Goal: Task Accomplishment & Management: Use online tool/utility

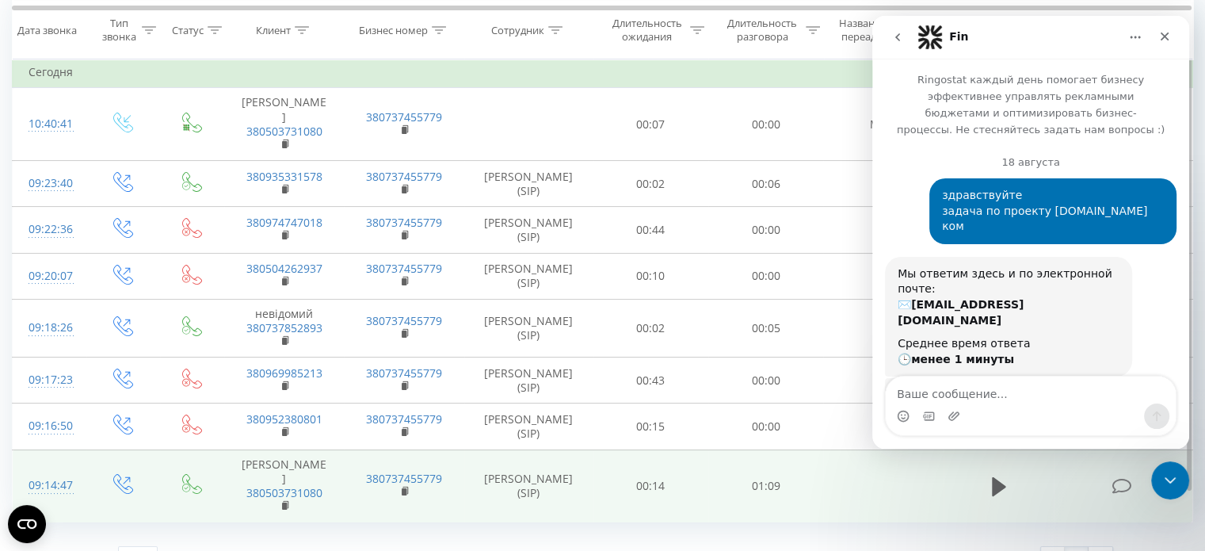
scroll to position [2, 0]
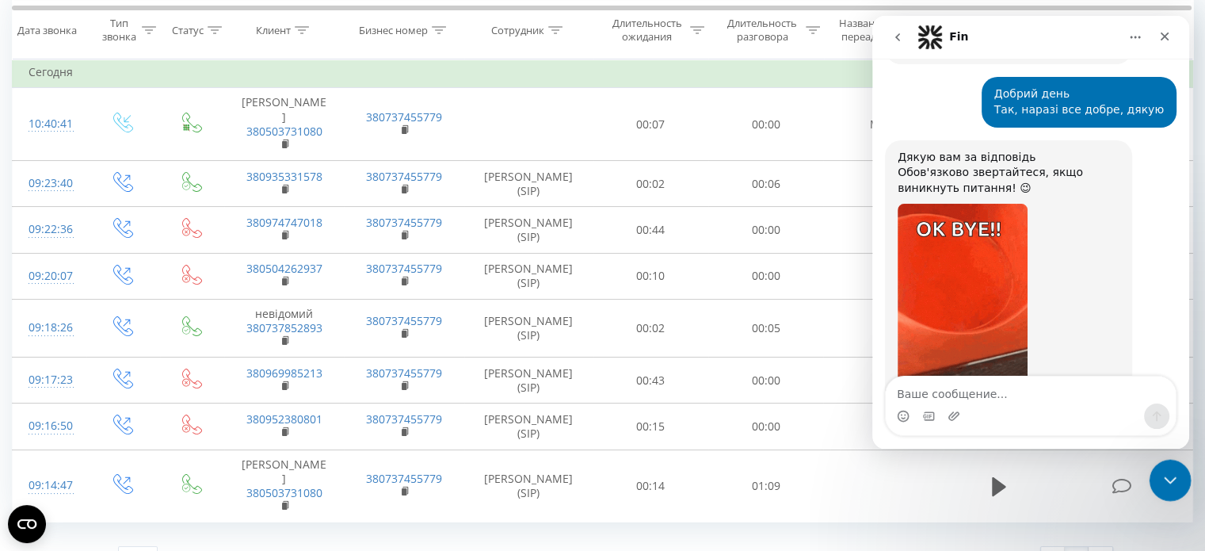
click at [1163, 480] on icon "Закрыть службу сообщений Intercom" at bounding box center [1167, 477] width 19 height 19
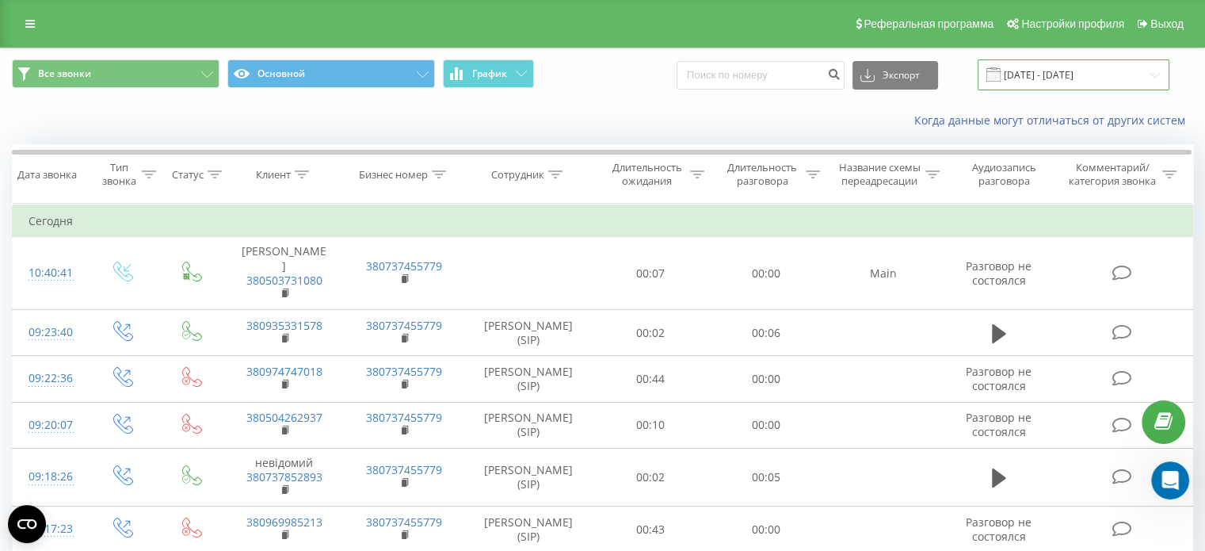
scroll to position [6193, 0]
click at [1022, 78] on input "[DATE] - [DATE]" at bounding box center [1073, 74] width 192 height 31
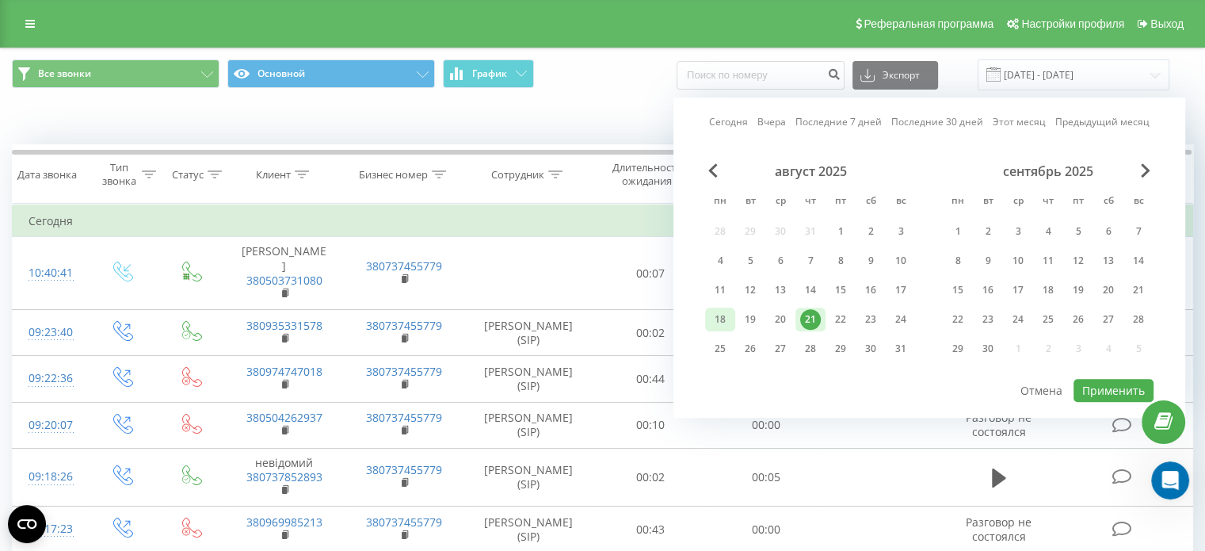
click at [717, 309] on div "18" at bounding box center [720, 319] width 21 height 21
click at [818, 319] on div "21" at bounding box center [810, 319] width 21 height 21
click at [1096, 385] on button "Применить" at bounding box center [1113, 390] width 80 height 23
type input "[DATE] - [DATE]"
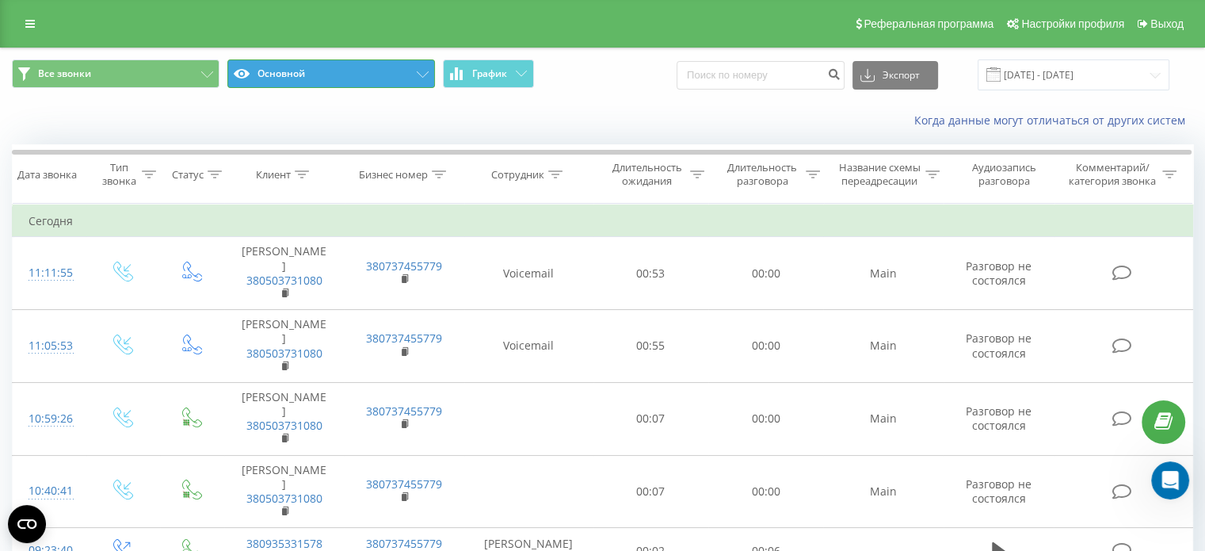
click at [327, 80] on button "Основной" at bounding box center [331, 73] width 208 height 29
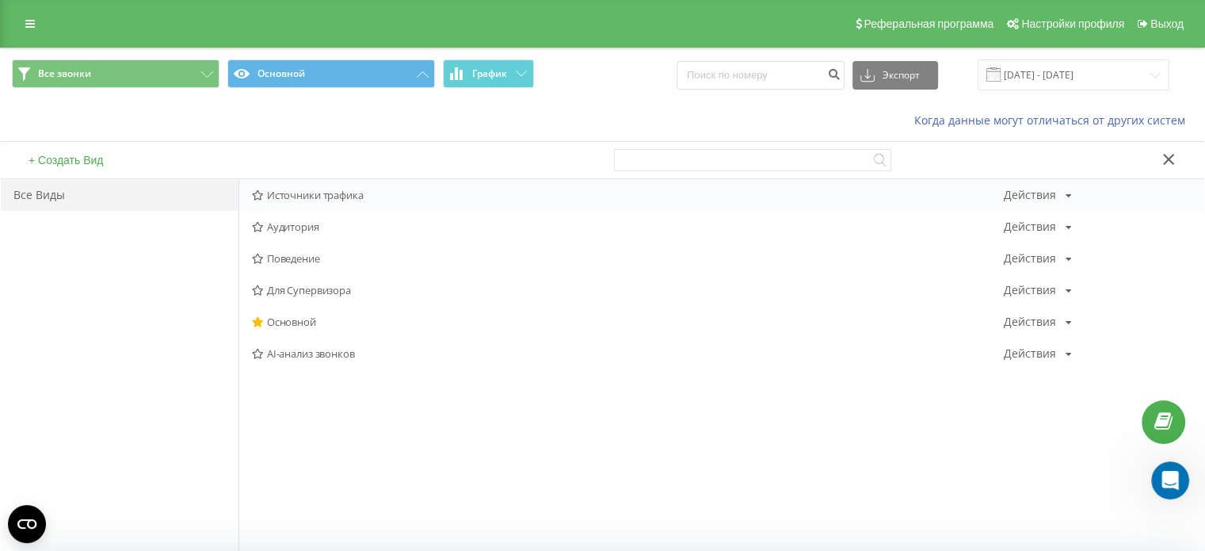
click at [302, 195] on span "Источники трафика" at bounding box center [628, 194] width 752 height 11
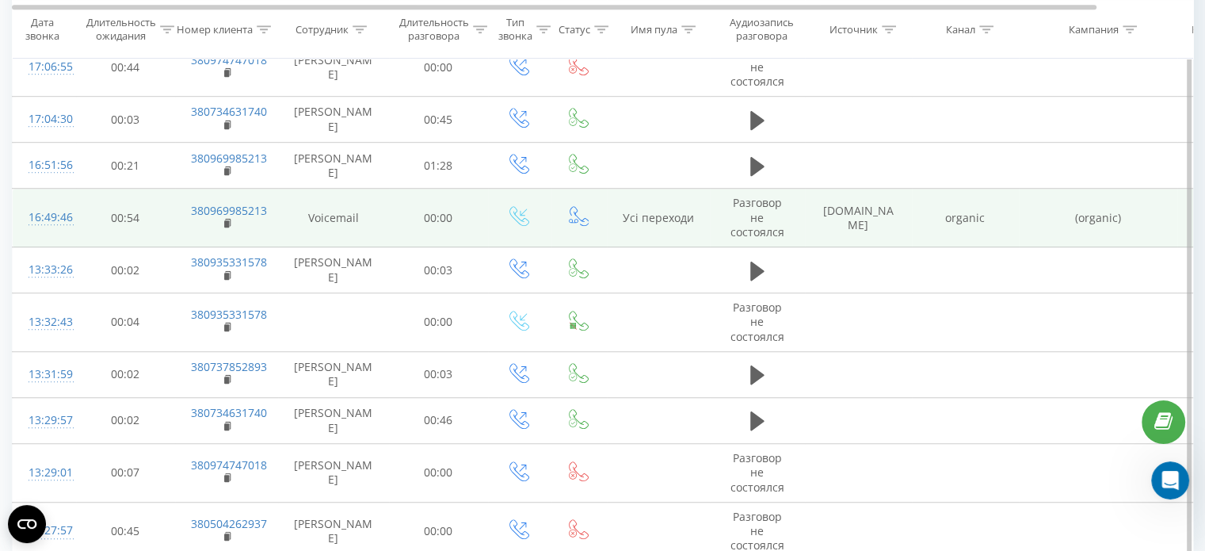
scroll to position [1120, 0]
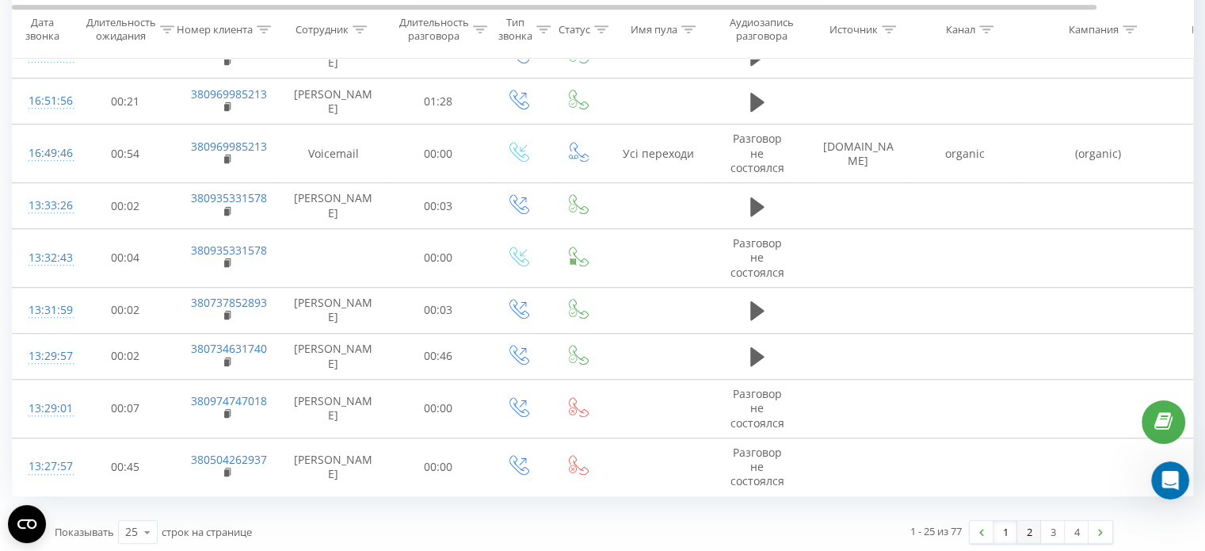
click at [1027, 525] on link "2" at bounding box center [1029, 531] width 24 height 22
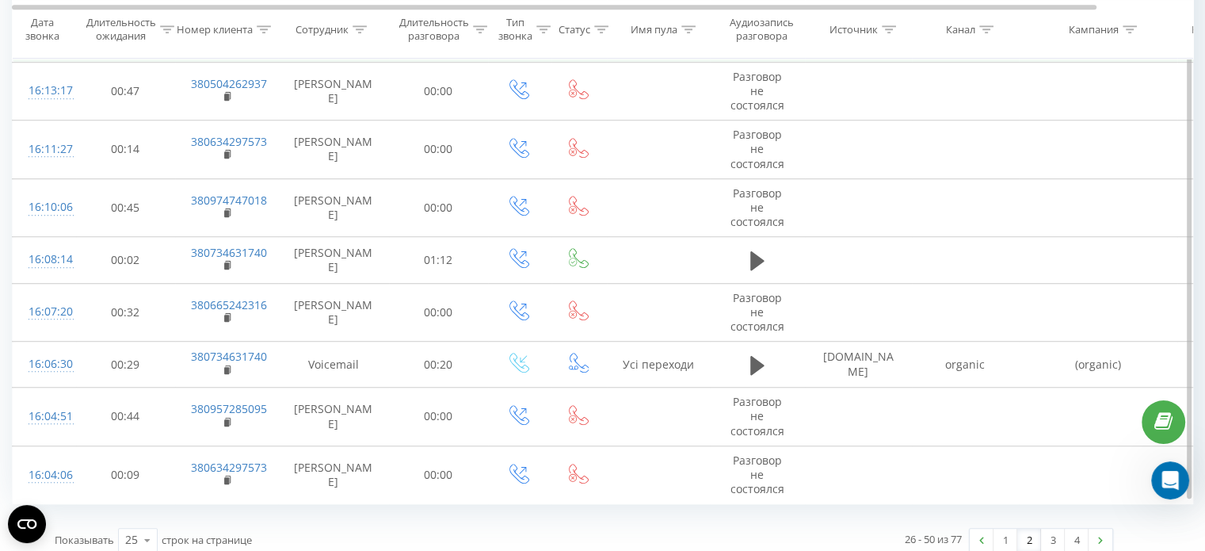
scroll to position [1156, 0]
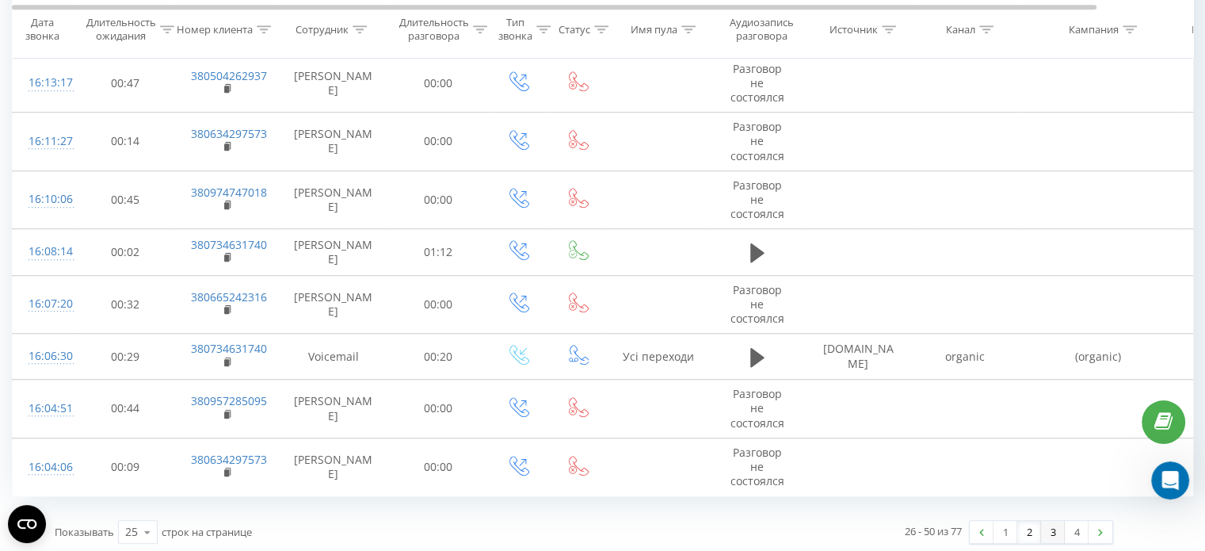
click at [1044, 525] on link "3" at bounding box center [1053, 531] width 24 height 22
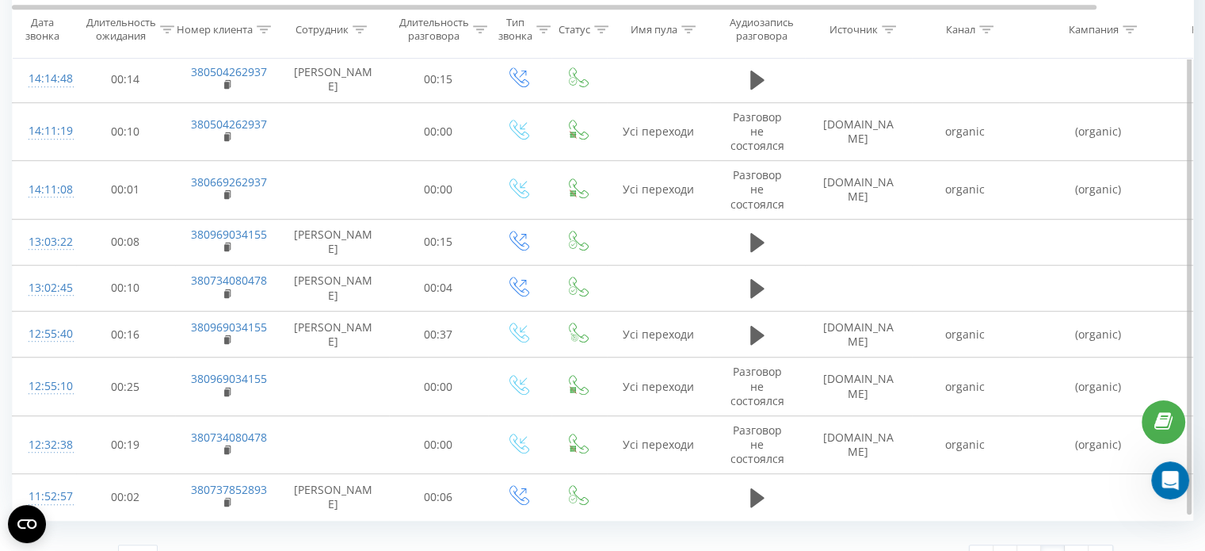
scroll to position [1034, 0]
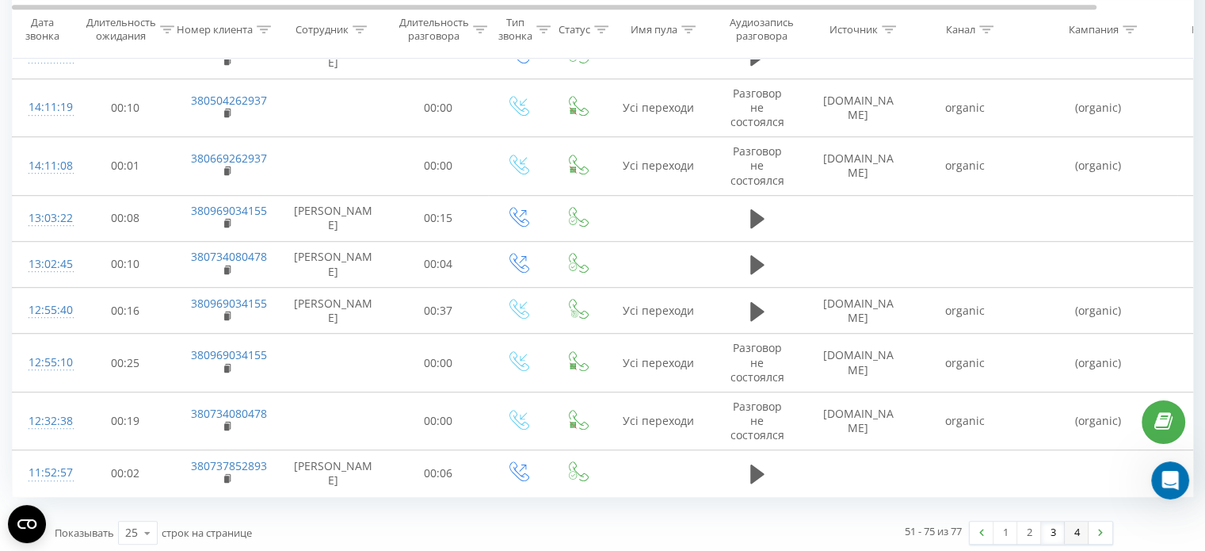
click at [1082, 523] on link "4" at bounding box center [1077, 532] width 24 height 22
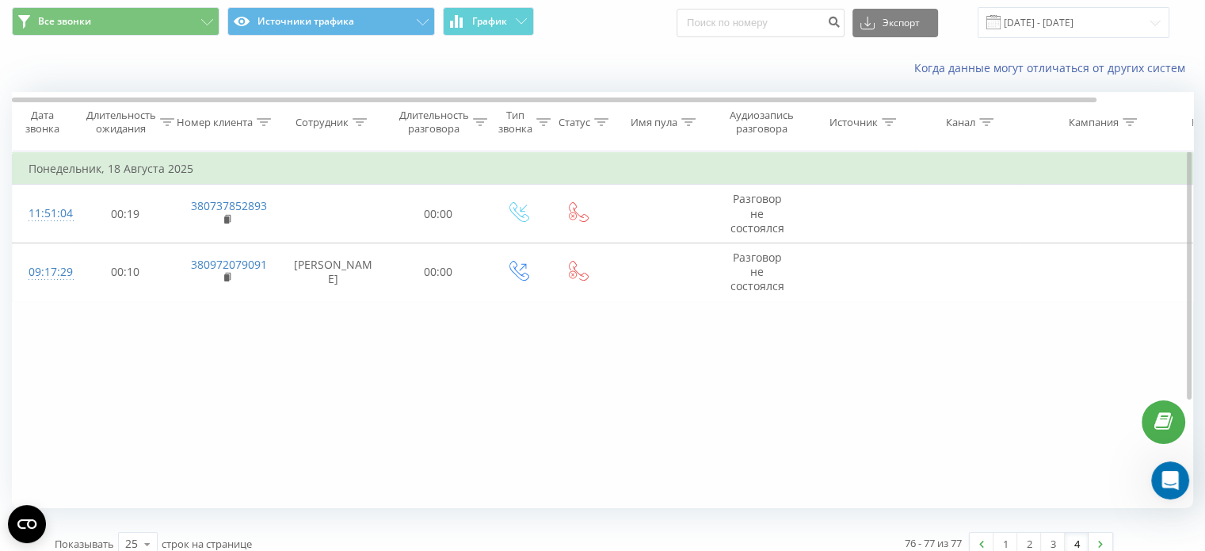
scroll to position [68, 0]
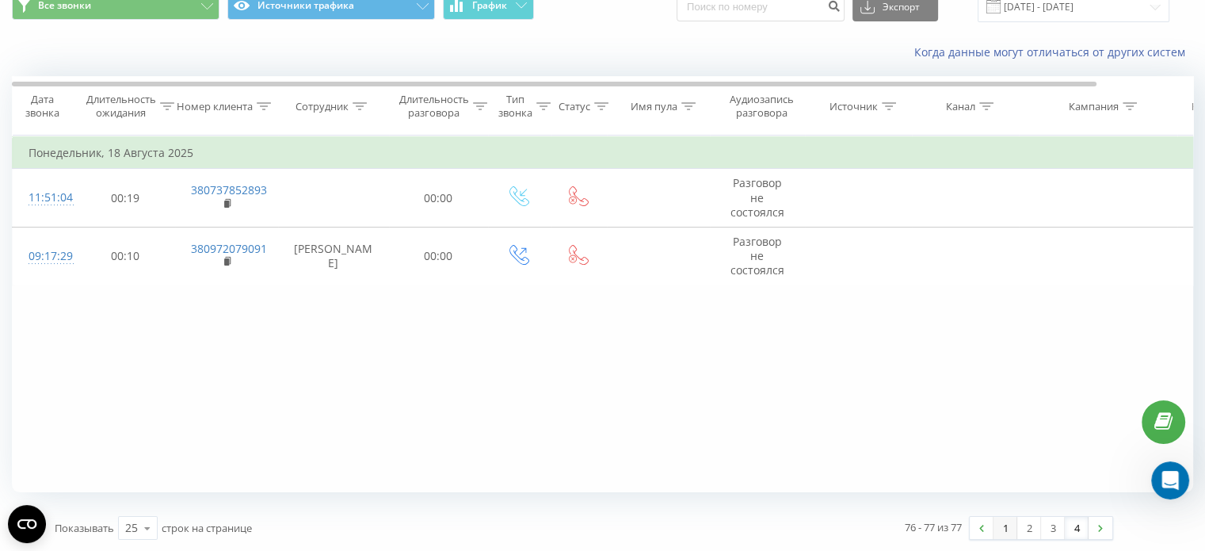
click at [1002, 531] on link "1" at bounding box center [1005, 527] width 24 height 22
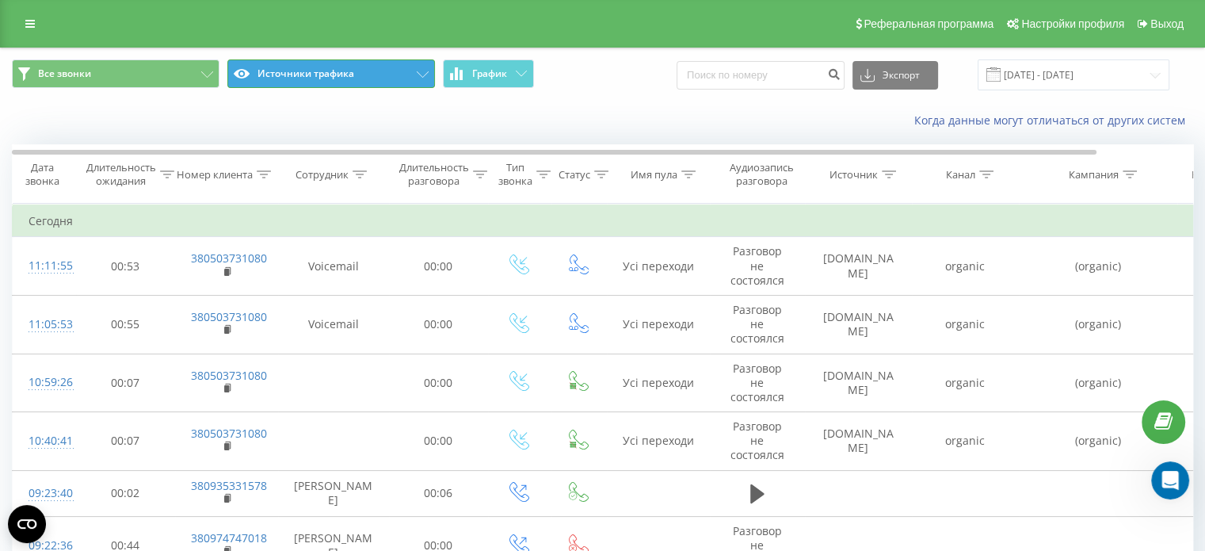
click at [418, 70] on button "Источники трафика" at bounding box center [331, 73] width 208 height 29
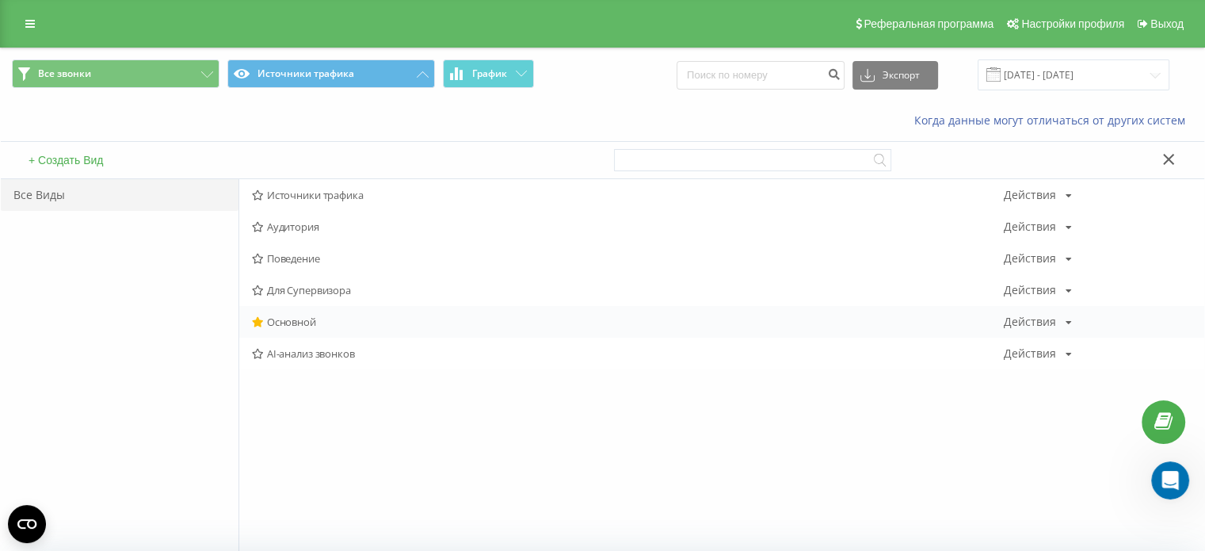
click at [275, 326] on span "Основной" at bounding box center [628, 321] width 752 height 11
